Goal: Task Accomplishment & Management: Manage account settings

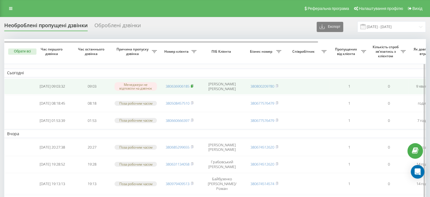
click at [192, 85] on rect at bounding box center [192, 86] width 2 height 3
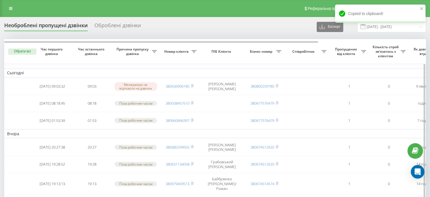
scroll to position [132, 0]
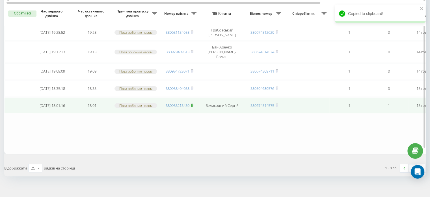
click at [193, 104] on icon at bounding box center [192, 105] width 2 height 3
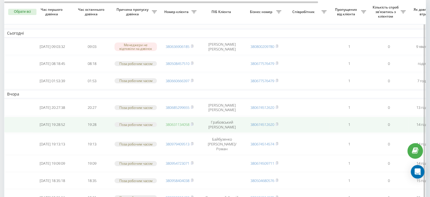
scroll to position [18, 0]
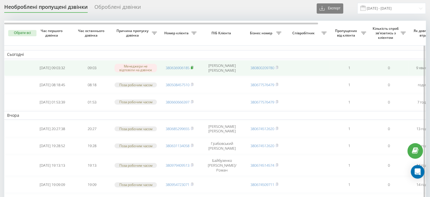
click at [193, 67] on rect at bounding box center [192, 67] width 2 height 3
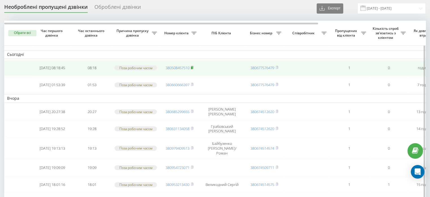
click at [193, 68] on span at bounding box center [192, 67] width 3 height 5
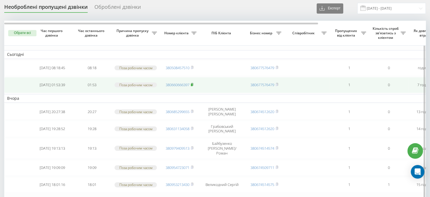
click at [193, 83] on icon at bounding box center [192, 84] width 3 height 3
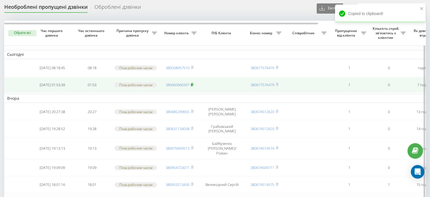
click at [193, 85] on rect at bounding box center [192, 84] width 2 height 3
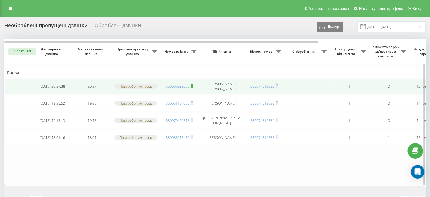
click at [192, 86] on rect at bounding box center [192, 86] width 2 height 3
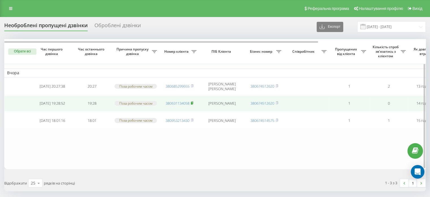
click at [192, 102] on rect at bounding box center [192, 103] width 2 height 3
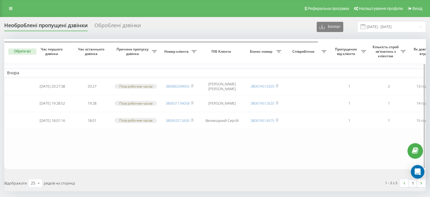
click at [28, 51] on button "Обрати всі" at bounding box center [22, 51] width 28 height 6
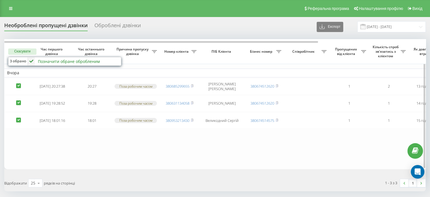
click at [72, 61] on div "Позначити обране обробленим" at bounding box center [69, 61] width 62 height 5
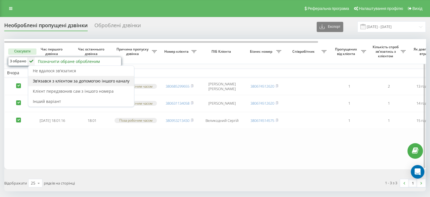
click at [70, 80] on span "Зв'язався з клієнтом за допомогою іншого каналу" at bounding box center [81, 80] width 97 height 5
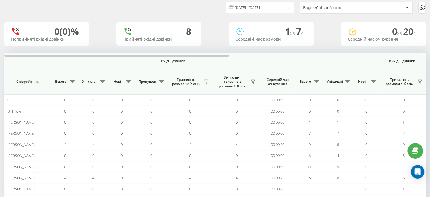
scroll to position [44, 0]
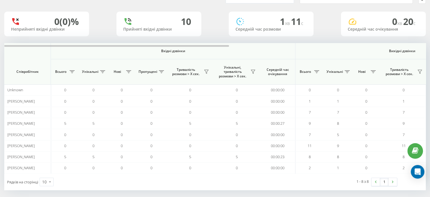
scroll to position [33, 0]
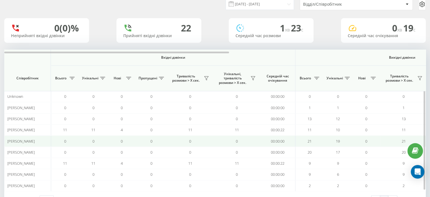
scroll to position [44, 0]
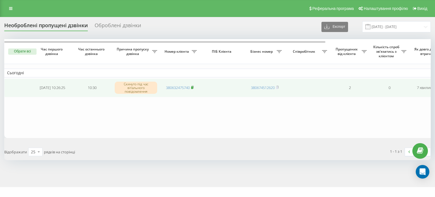
click at [192, 88] on rect at bounding box center [192, 87] width 2 height 3
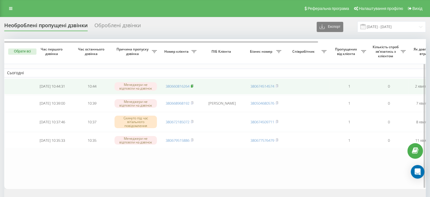
click at [194, 85] on icon at bounding box center [192, 85] width 3 height 3
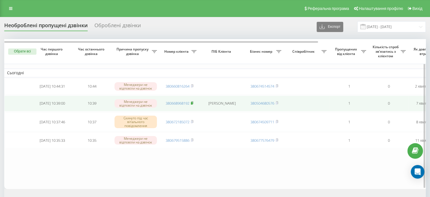
click at [193, 102] on rect at bounding box center [192, 103] width 2 height 3
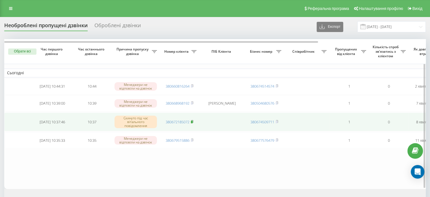
click at [192, 122] on rect at bounding box center [192, 121] width 2 height 3
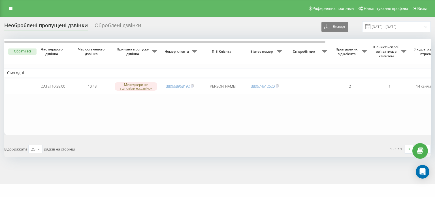
click at [23, 51] on button "Обрати всі" at bounding box center [22, 51] width 28 height 6
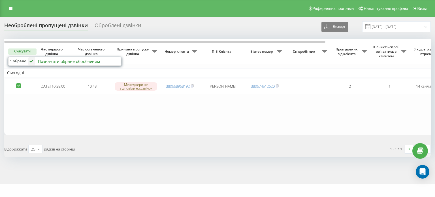
click at [51, 62] on div "Позначити обране обробленим" at bounding box center [69, 61] width 62 height 5
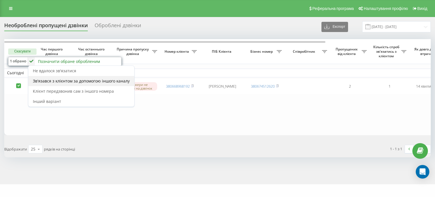
click at [67, 79] on span "Зв'язався з клієнтом за допомогою іншого каналу" at bounding box center [81, 80] width 97 height 5
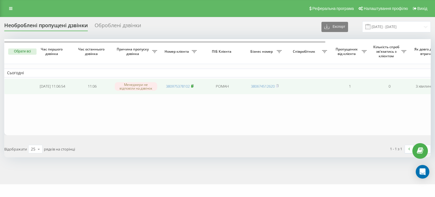
click at [193, 86] on icon at bounding box center [192, 85] width 2 height 3
